Goal: Transaction & Acquisition: Purchase product/service

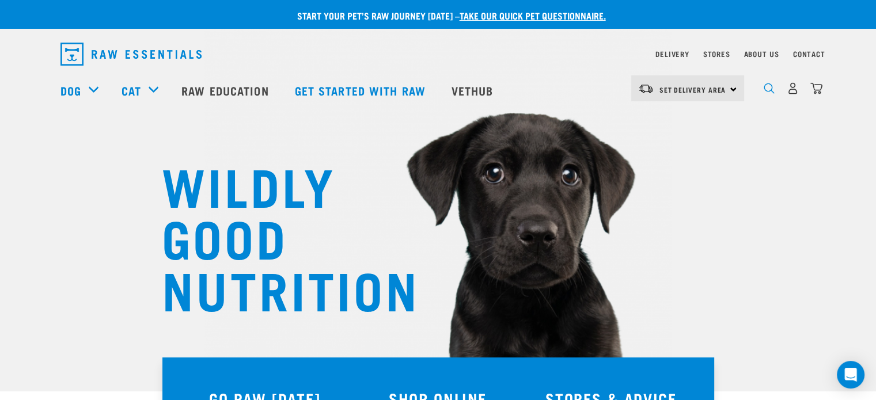
click at [770, 92] on img "dropdown navigation" at bounding box center [769, 88] width 11 height 11
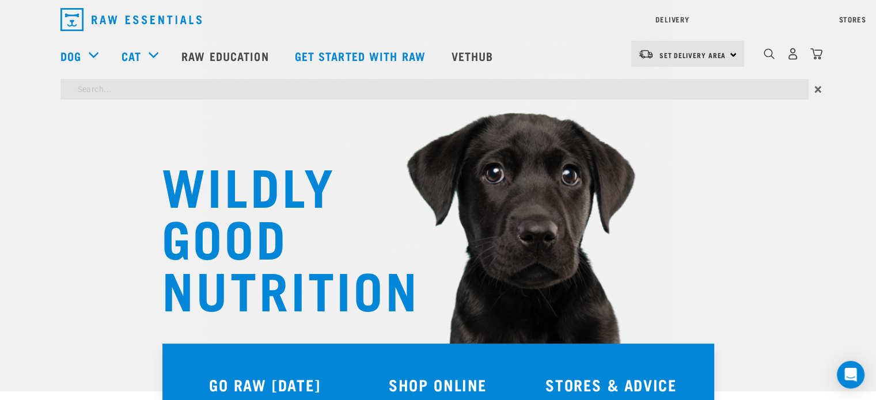
type input "calm"
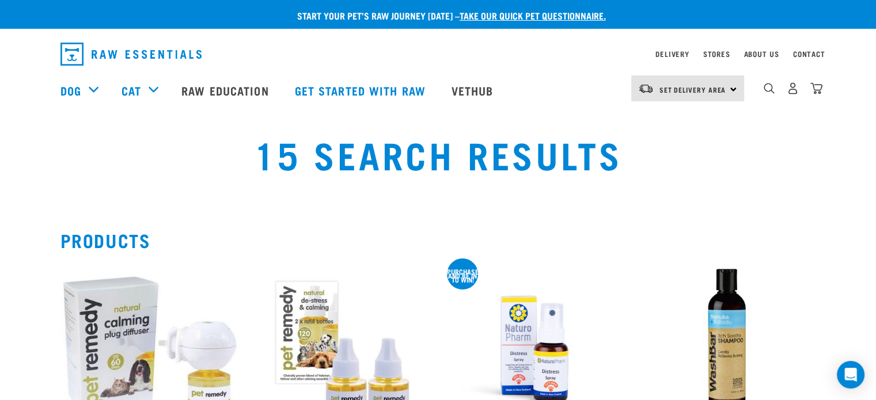
click at [772, 85] on div "dropdown navigation" at bounding box center [770, 88] width 12 height 12
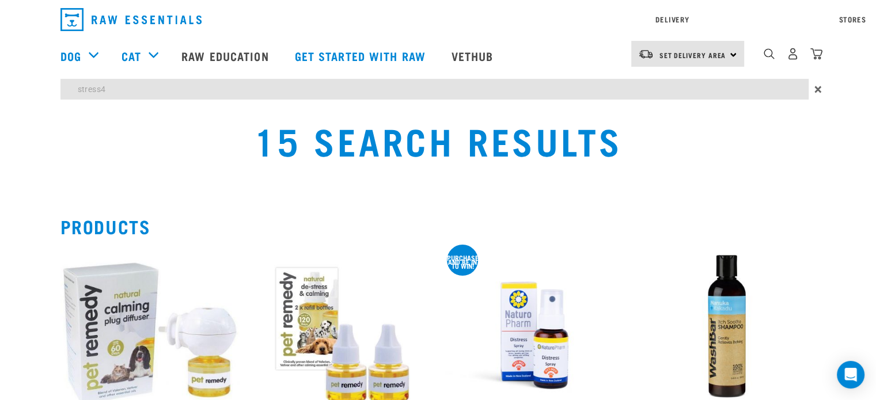
type input "stress"
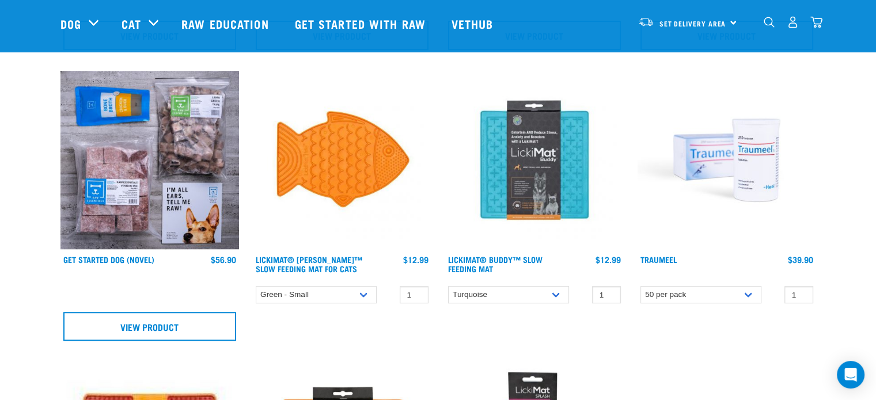
scroll to position [683, 0]
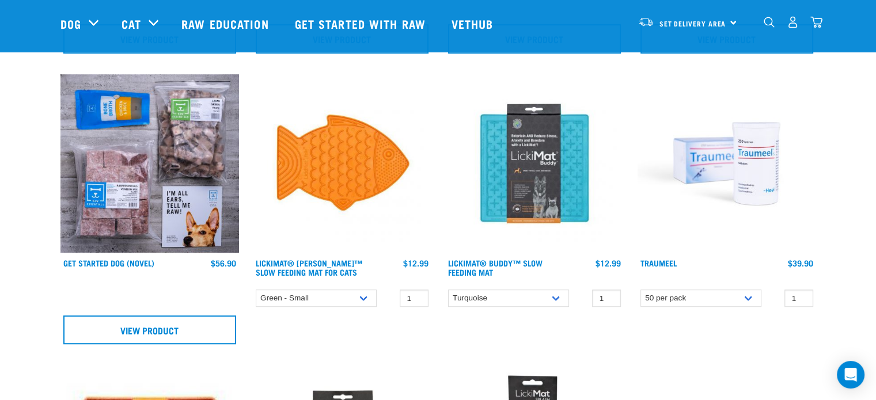
click at [725, 181] on img at bounding box center [727, 163] width 179 height 179
